Goal: Information Seeking & Learning: Learn about a topic

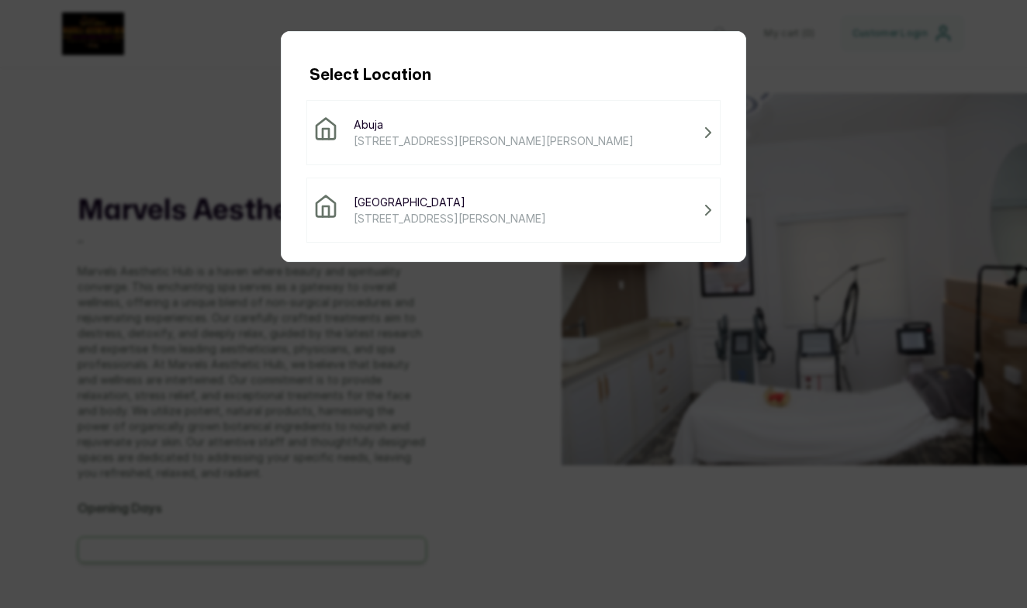
click at [440, 224] on span "[STREET_ADDRESS][PERSON_NAME]" at bounding box center [450, 218] width 192 height 16
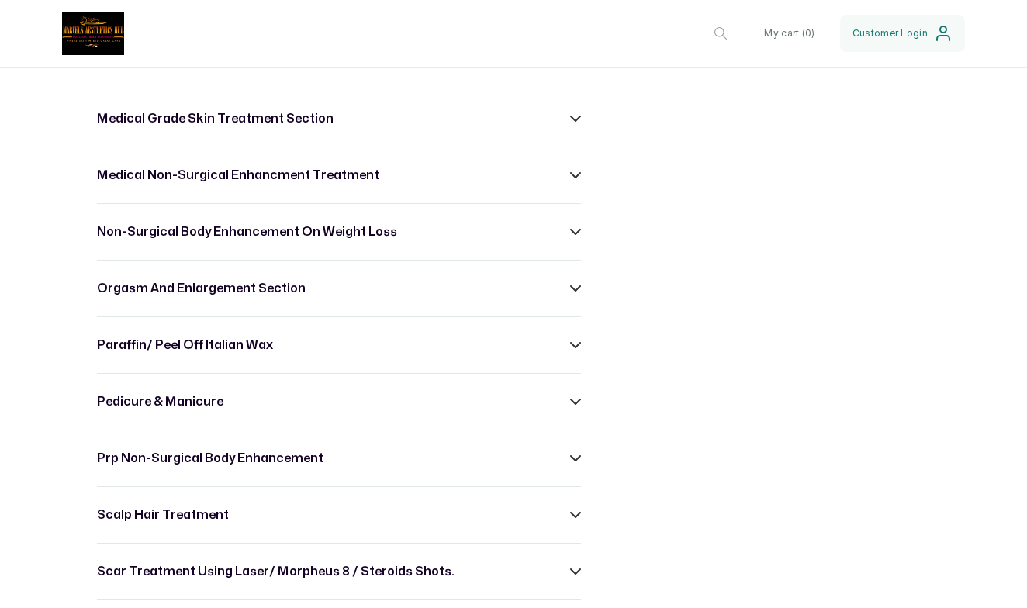
scroll to position [1315, 0]
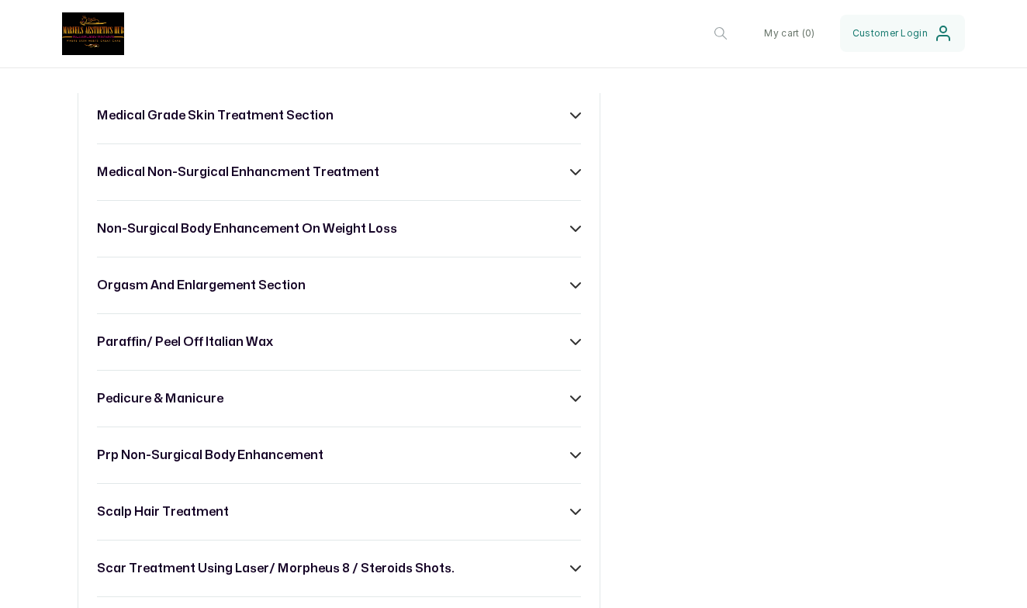
click at [374, 460] on div "prp non-surgical body enhancement" at bounding box center [339, 455] width 484 height 19
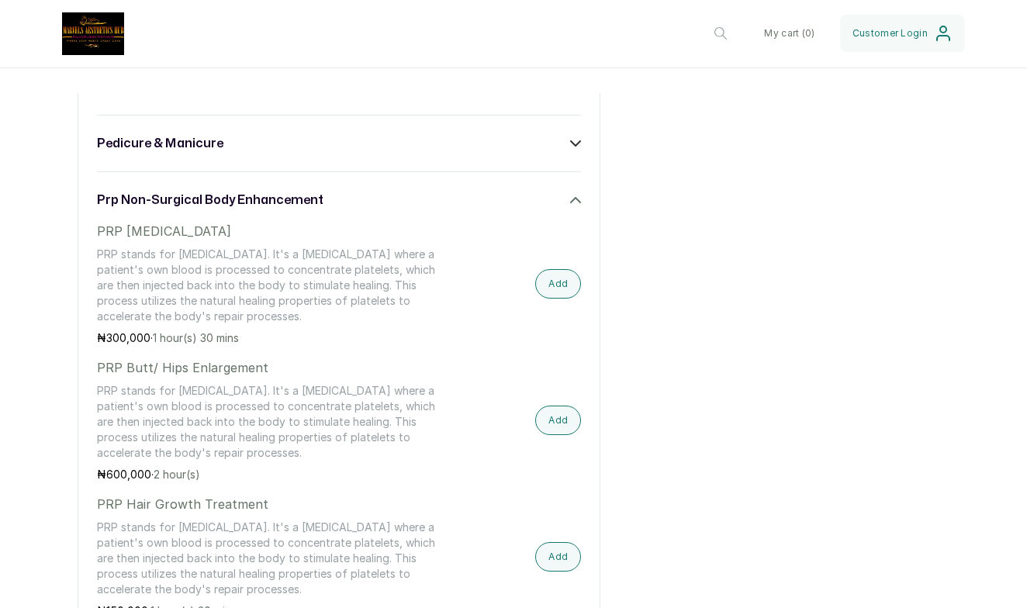
scroll to position [1575, 0]
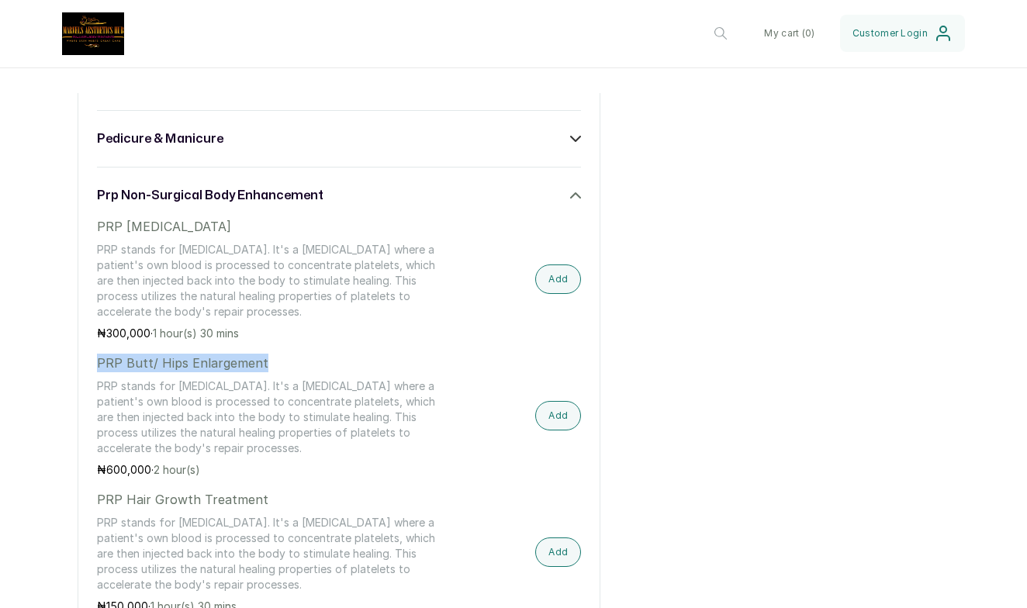
drag, startPoint x: 271, startPoint y: 368, endPoint x: 86, endPoint y: 353, distance: 185.2
click at [86, 353] on div "consultation facials body massage dark areas treatment dental care section endo…" at bounding box center [339, 367] width 523 height 2213
copy p "PRP Butt/ Hips Enlargement"
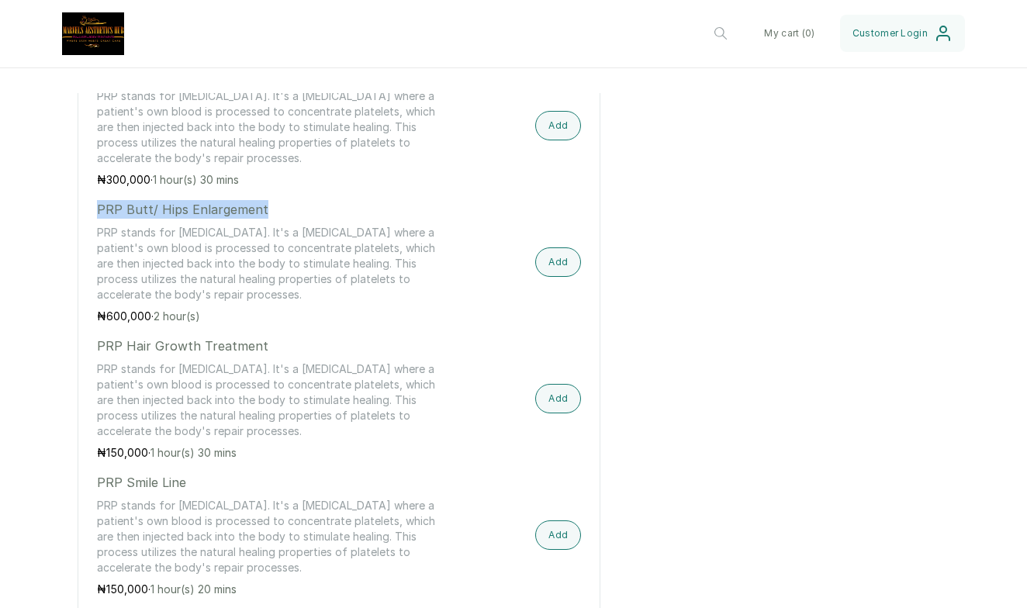
scroll to position [1730, 0]
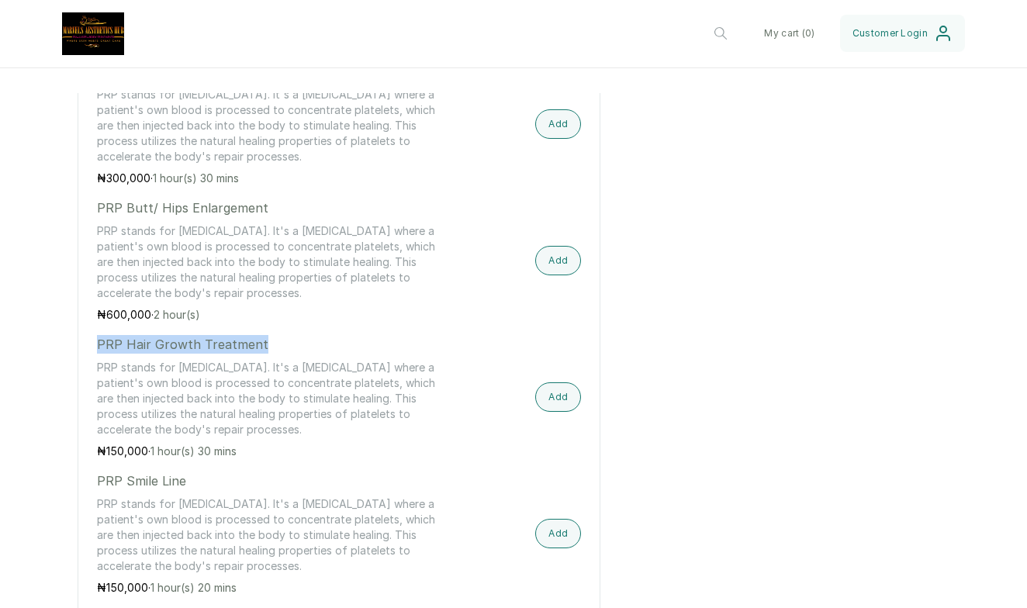
drag, startPoint x: 264, startPoint y: 343, endPoint x: 86, endPoint y: 334, distance: 177.9
click at [86, 334] on div "consultation facials body massage dark areas treatment dental care section endo…" at bounding box center [339, 211] width 523 height 2213
copy p "PRP Hair Growth Treatment"
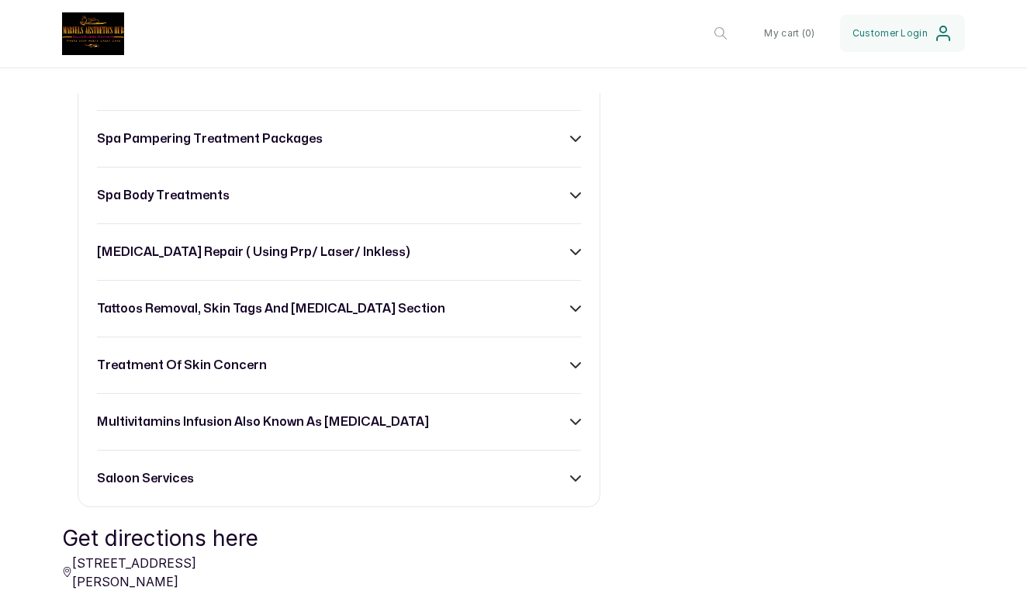
scroll to position [2534, 0]
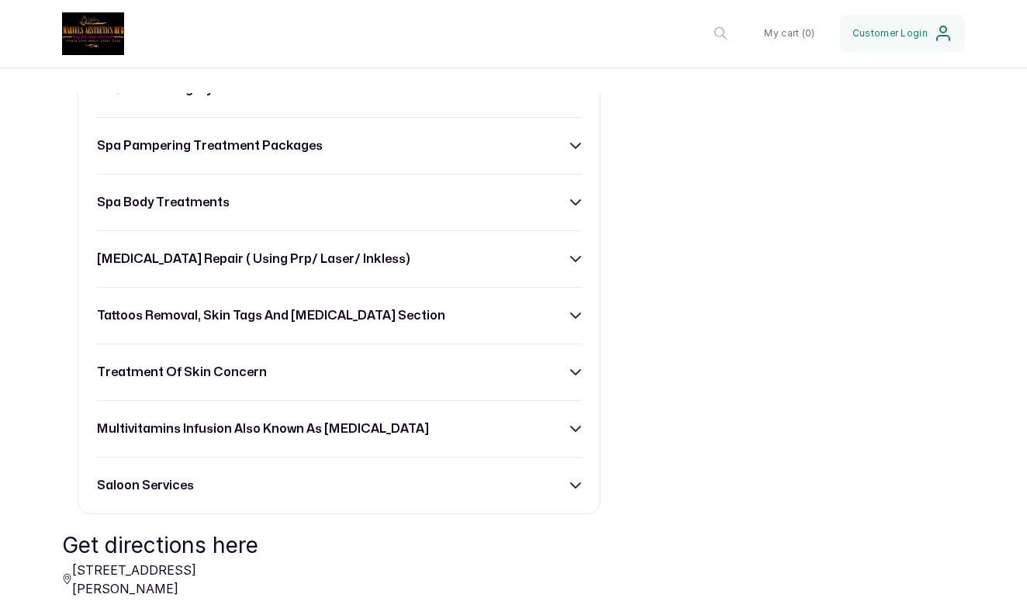
click at [249, 427] on h3 "multivitamins infusion also known as [MEDICAL_DATA]" at bounding box center [263, 429] width 332 height 19
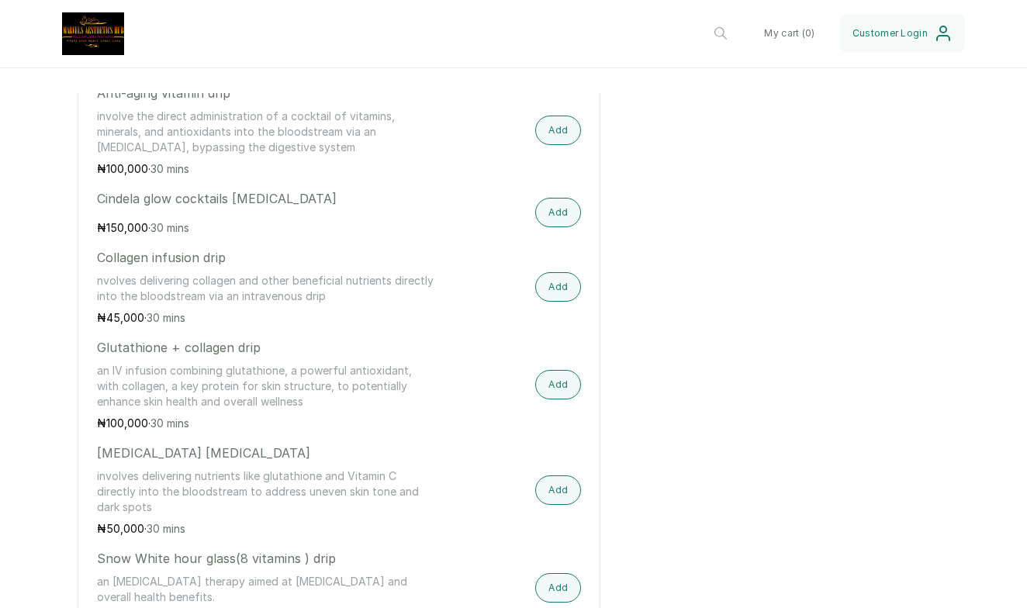
scroll to position [2962, 0]
click at [168, 514] on div "[MEDICAL_DATA] [MEDICAL_DATA] involves delivering nutrients like glutathione an…" at bounding box center [266, 487] width 339 height 93
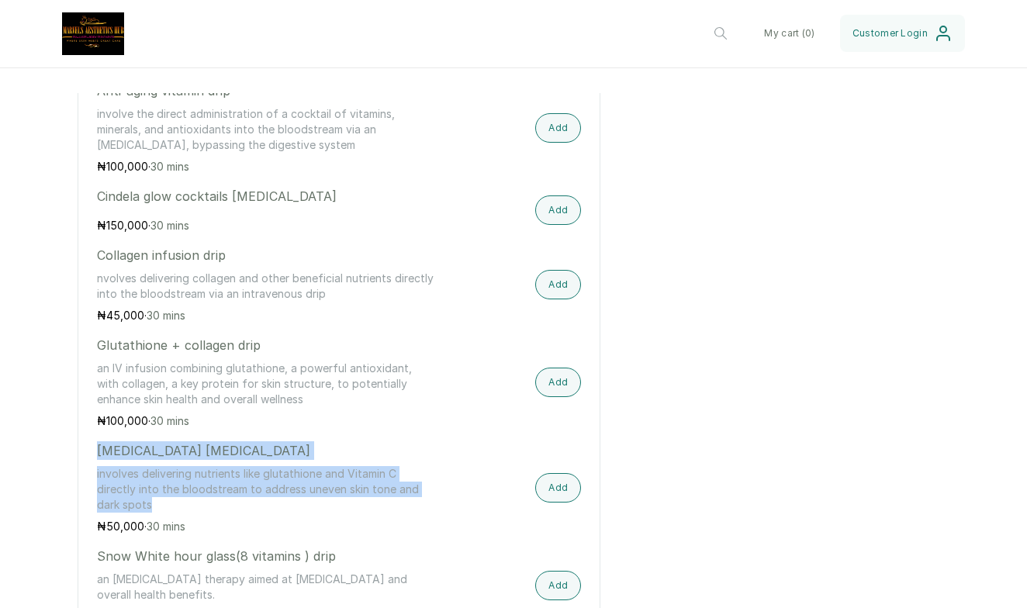
drag, startPoint x: 160, startPoint y: 507, endPoint x: 94, endPoint y: 439, distance: 94.4
copy div "[MEDICAL_DATA] [MEDICAL_DATA] involves delivering nutrients like glutathione an…"
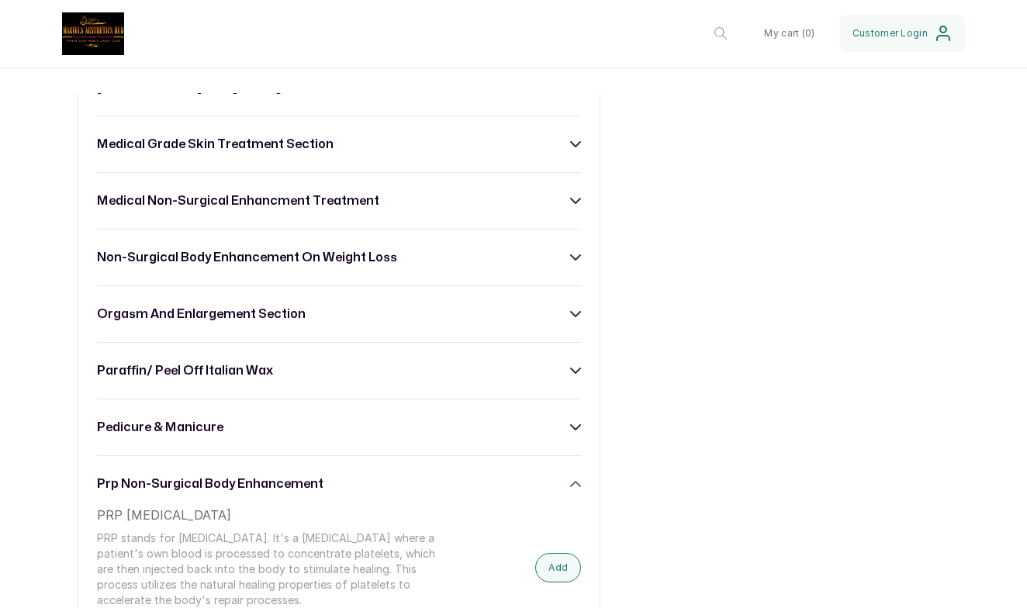
scroll to position [1255, 0]
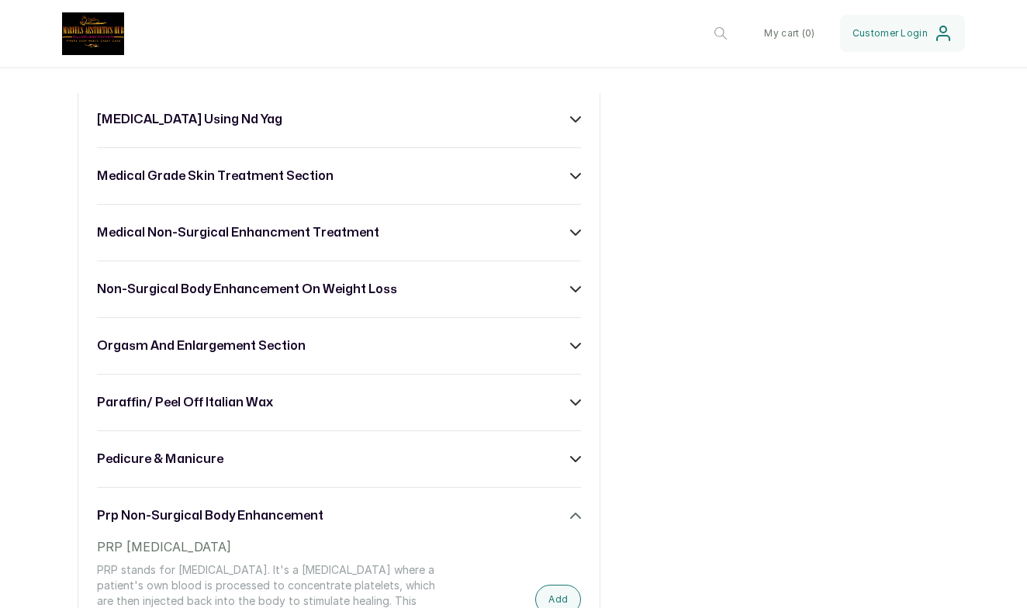
click at [271, 294] on h3 "non-surgical body enhancement on weight loss" at bounding box center [247, 289] width 300 height 19
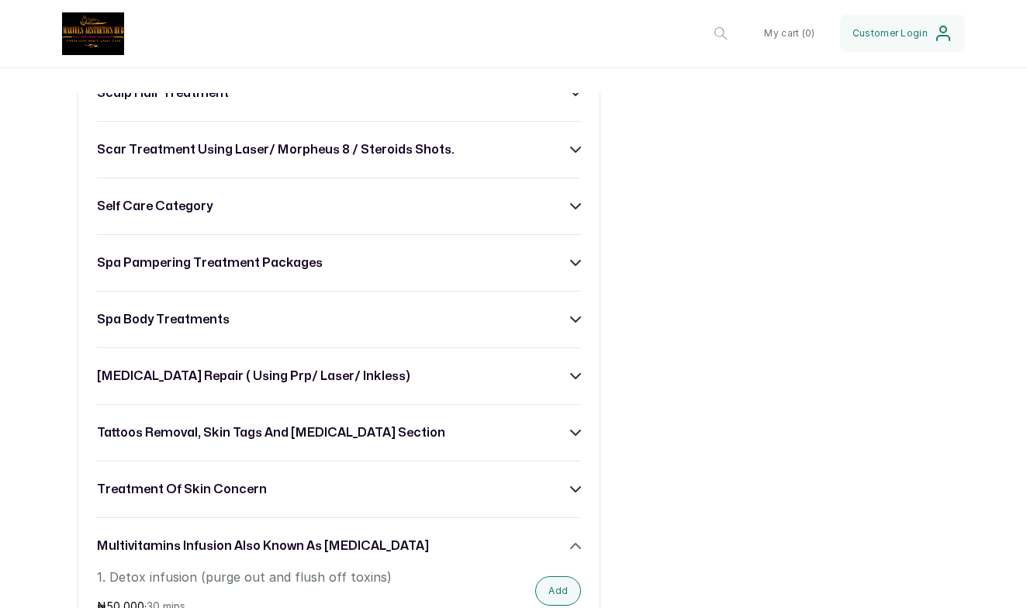
scroll to position [3732, 0]
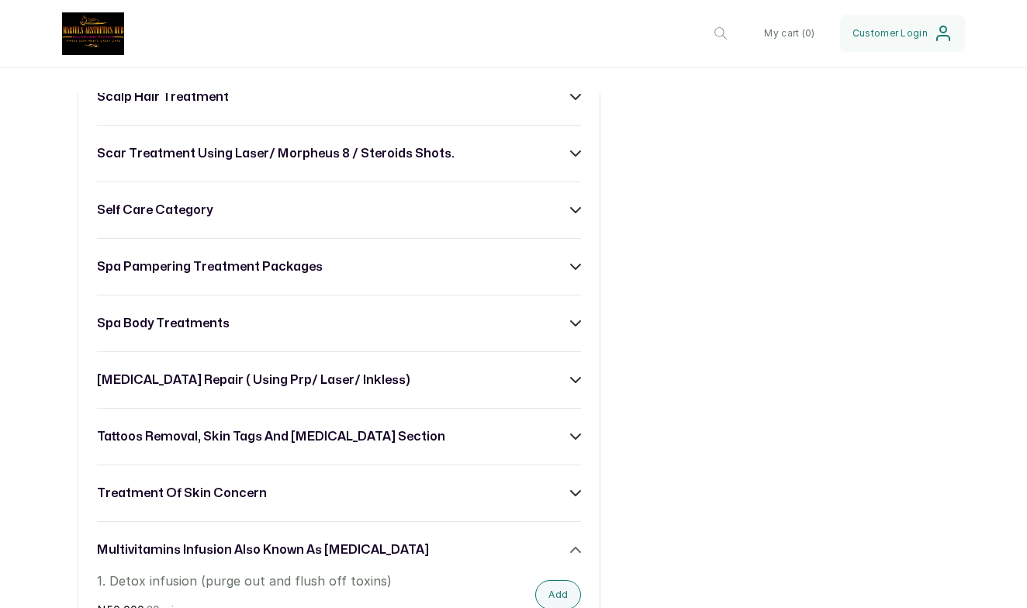
click at [579, 551] on icon at bounding box center [575, 550] width 9 height 5
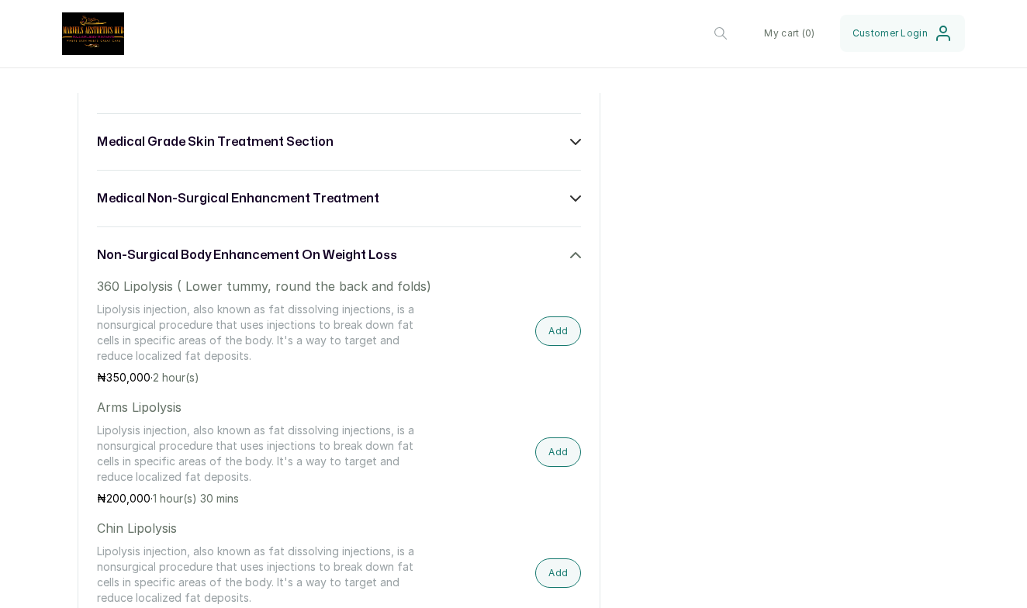
scroll to position [1265, 0]
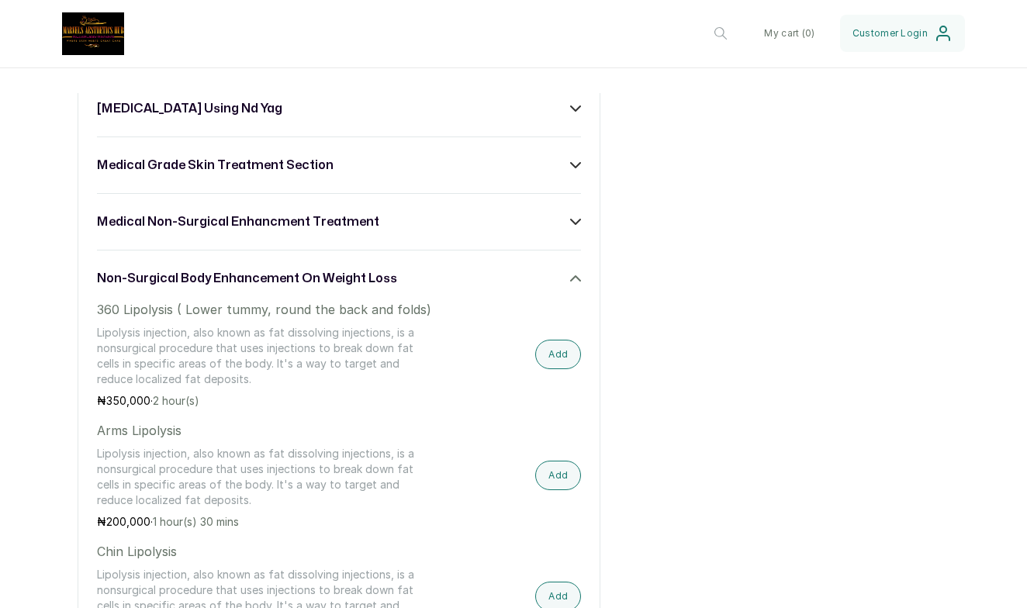
click at [570, 279] on icon at bounding box center [575, 278] width 11 height 11
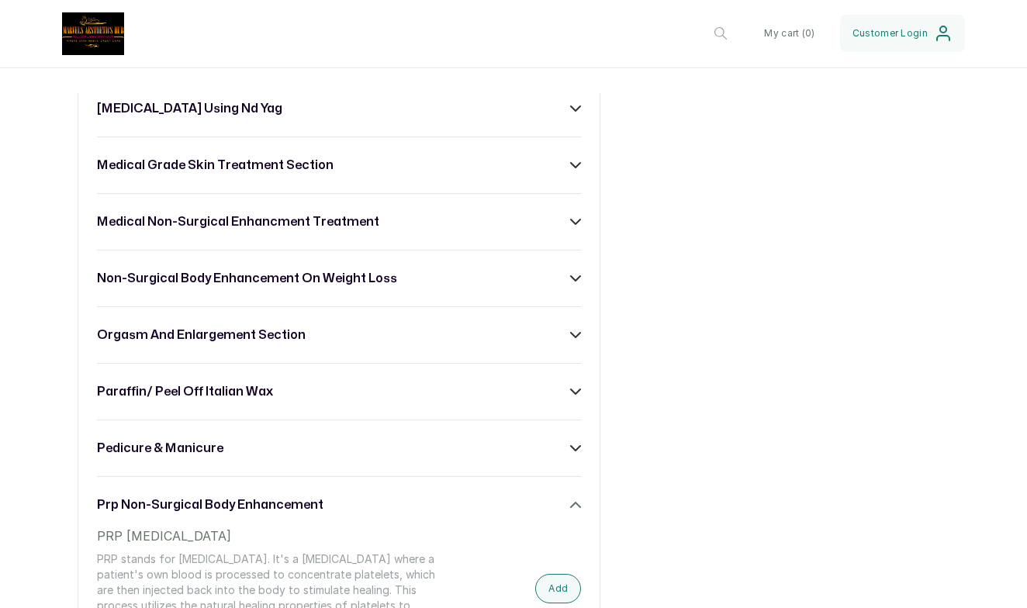
click at [494, 216] on div "medical non-surgical enhancment treatment" at bounding box center [339, 222] width 484 height 19
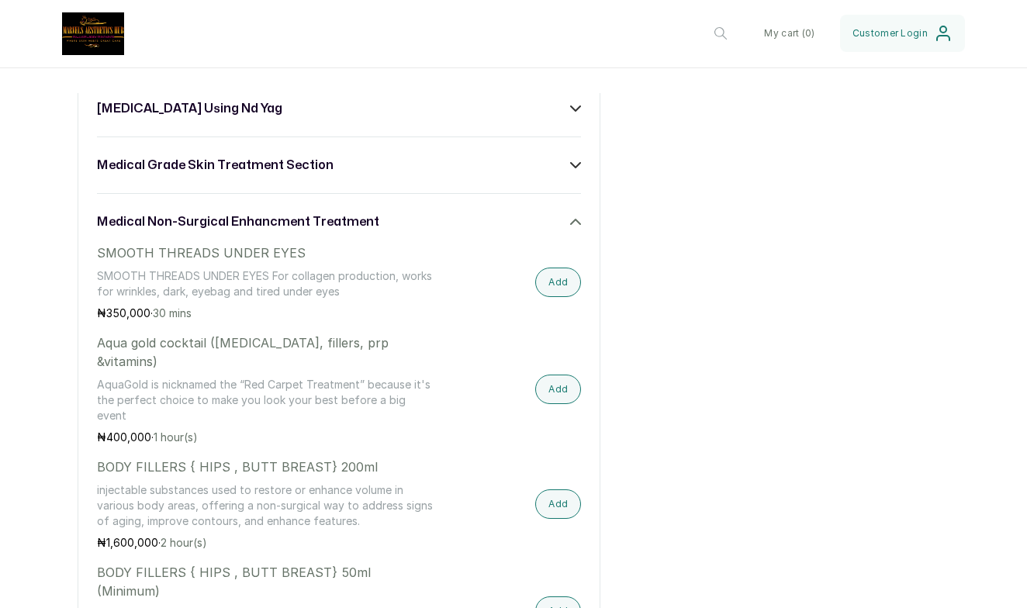
scroll to position [1280, 0]
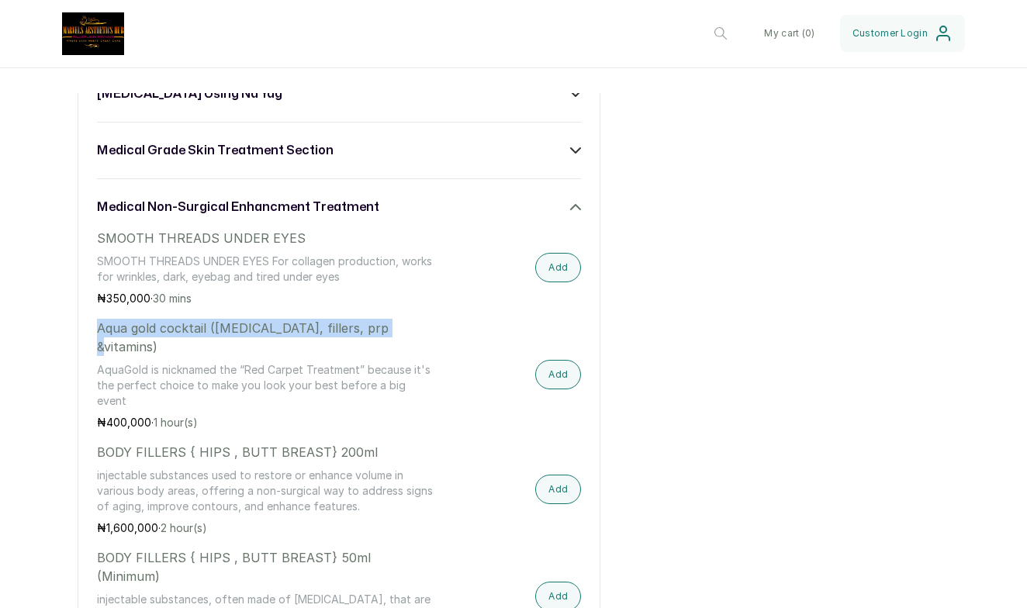
drag, startPoint x: 396, startPoint y: 331, endPoint x: 102, endPoint y: 312, distance: 293.9
copy div "Add Aqua gold cocktail ([MEDICAL_DATA], fillers, prp &vitamins)"
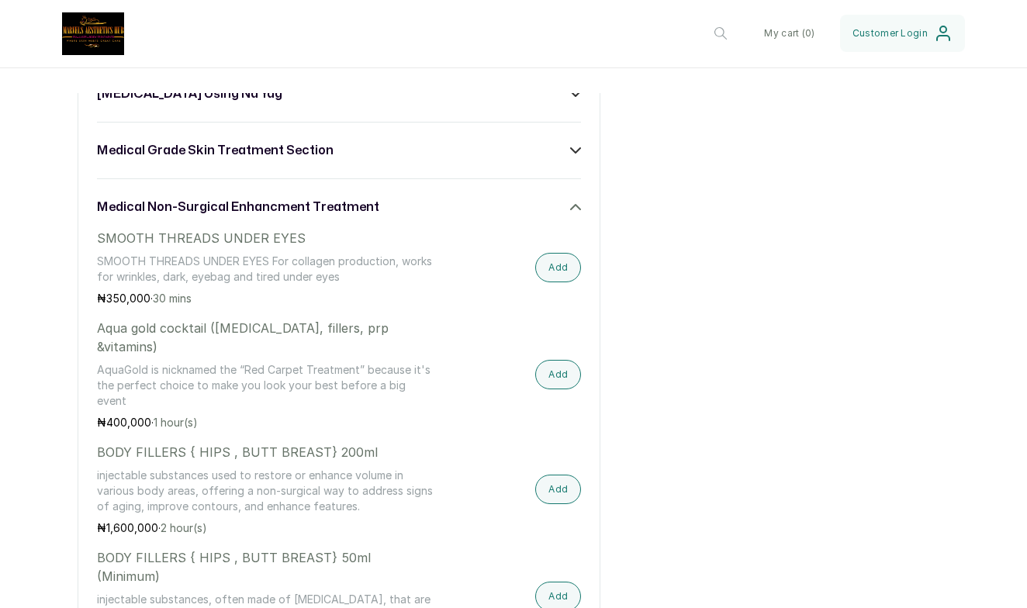
click at [381, 320] on p "Aqua gold cocktail ([MEDICAL_DATA], fillers, prp &vitamins)" at bounding box center [266, 337] width 339 height 37
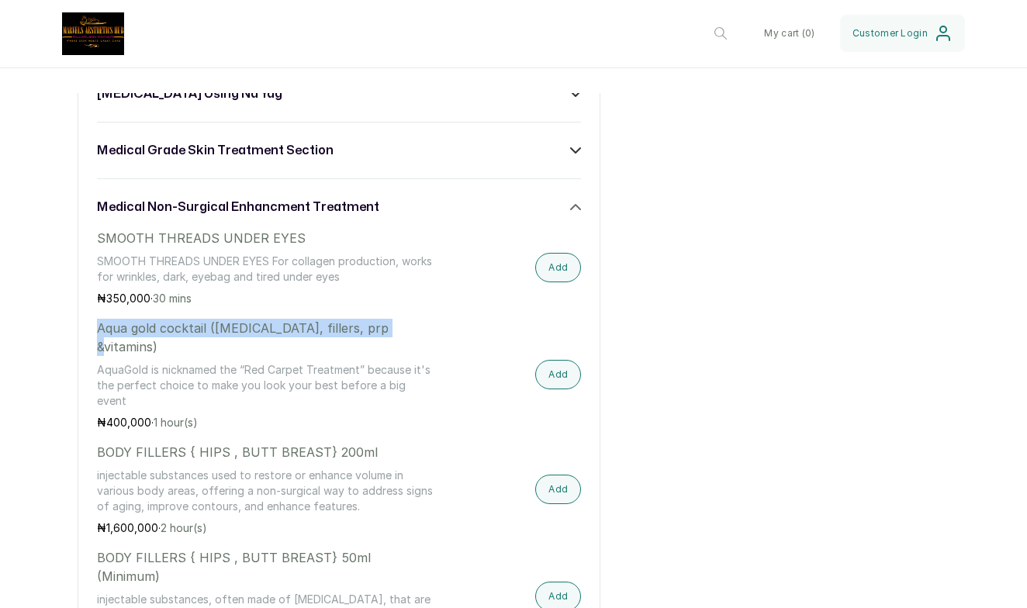
drag, startPoint x: 387, startPoint y: 331, endPoint x: 190, endPoint y: 315, distance: 197.7
copy p "Aqua gold cocktail ([MEDICAL_DATA], fillers, prp &vitamins)"
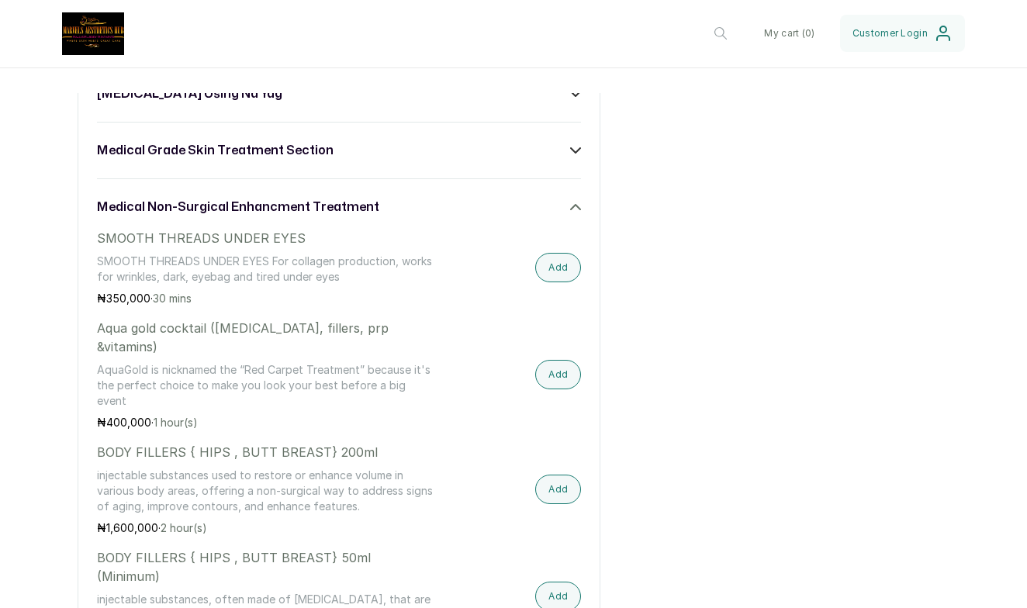
click at [386, 443] on p "BODY FILLERS { HIPS , BUTT BREAST} 200ml" at bounding box center [266, 452] width 339 height 19
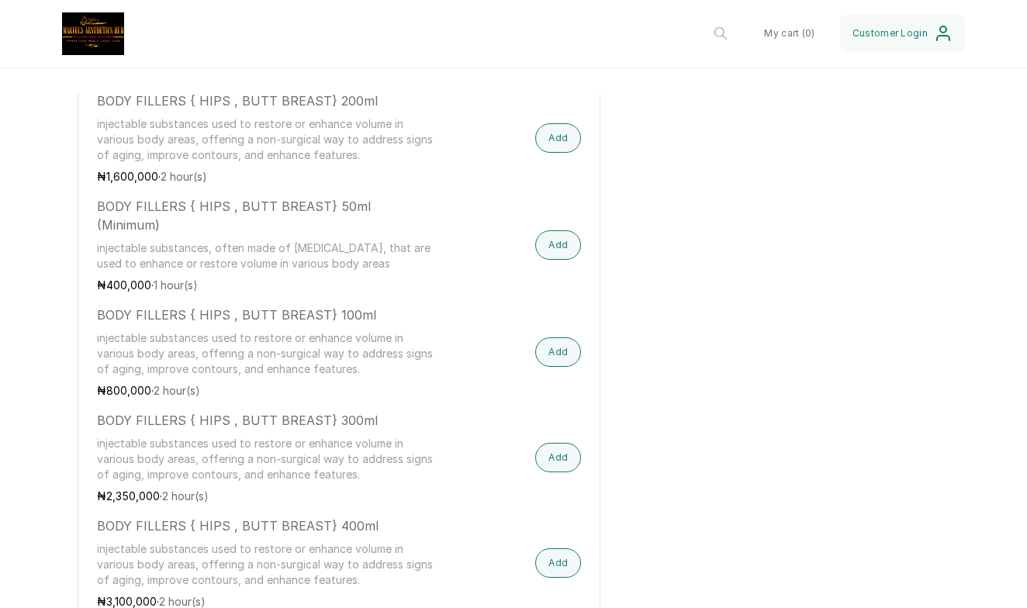
scroll to position [1633, 0]
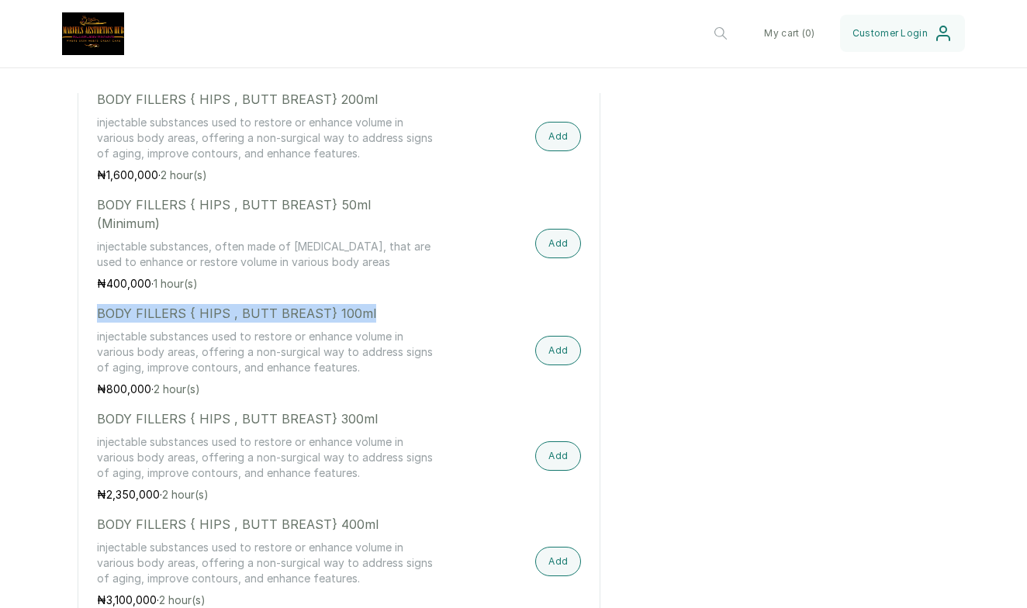
drag, startPoint x: 372, startPoint y: 259, endPoint x: 92, endPoint y: 258, distance: 280.1
copy p "BODY FILLERS { HIPS , BUTT BREAST} 100ml"
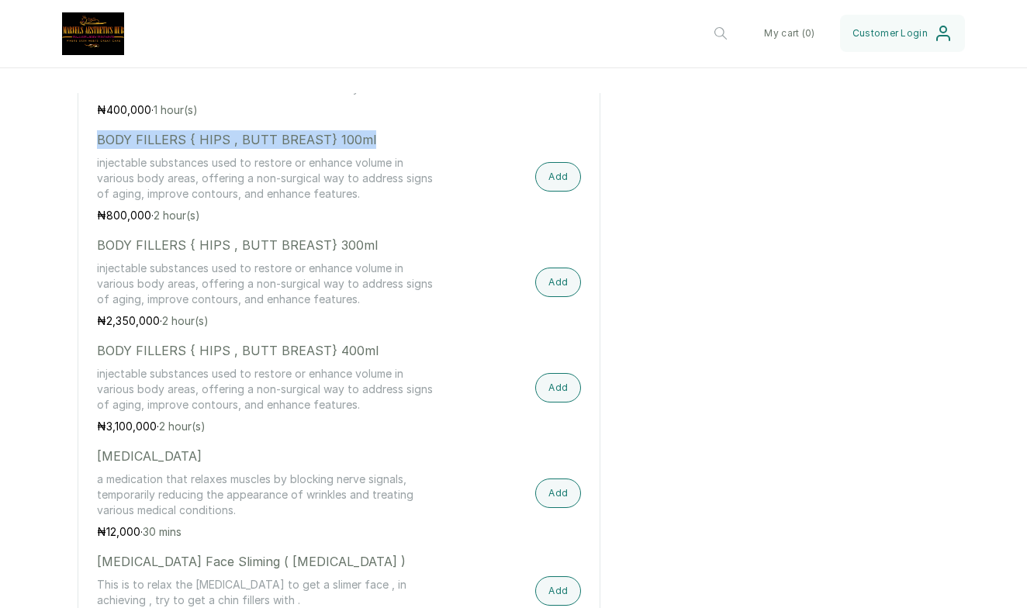
scroll to position [1808, 0]
